Goal: Task Accomplishment & Management: Use online tool/utility

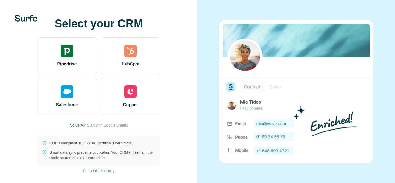
click at [81, 125] on p "No CRM?" at bounding box center [77, 125] width 16 height 6
click at [103, 128] on div at bounding box center [61, 119] width 110 height 59
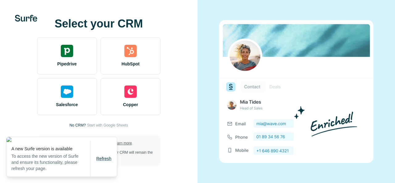
click at [105, 162] on button "Refresh" at bounding box center [104, 158] width 24 height 11
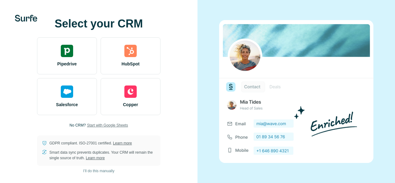
click at [110, 126] on span "Start with Google Sheets" at bounding box center [107, 125] width 41 height 6
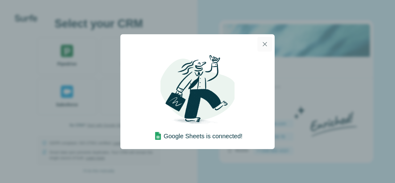
click at [265, 42] on icon "button" at bounding box center [264, 43] width 7 height 7
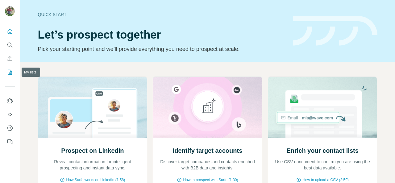
click at [12, 71] on icon "My lists" at bounding box center [10, 72] width 6 height 6
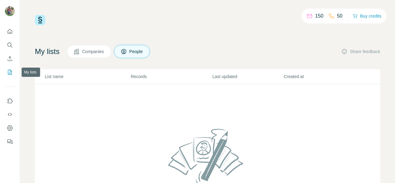
click at [8, 70] on icon "My lists" at bounding box center [10, 72] width 6 height 6
click at [10, 127] on icon "Dashboard" at bounding box center [10, 128] width 6 height 6
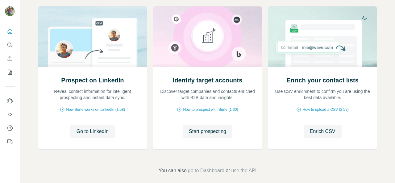
scroll to position [77, 0]
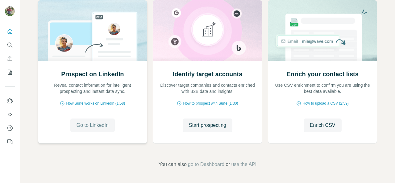
click at [96, 125] on span "Go to LinkedIn" at bounding box center [93, 125] width 32 height 7
